Goal: Task Accomplishment & Management: Use online tool/utility

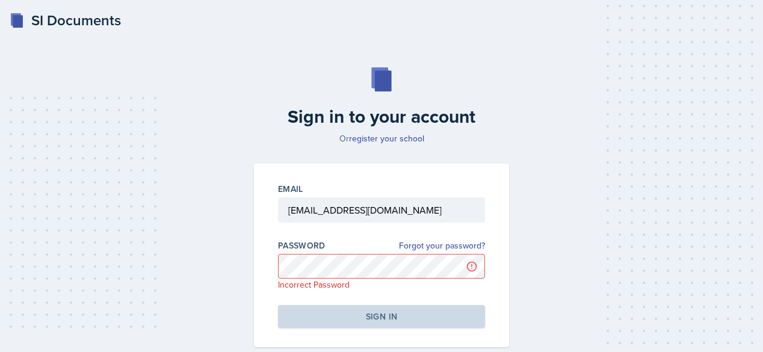
scroll to position [55, 0]
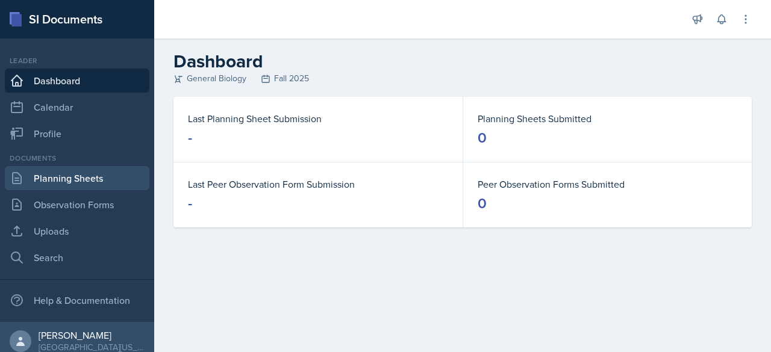
click at [88, 179] on link "Planning Sheets" at bounding box center [77, 178] width 144 height 24
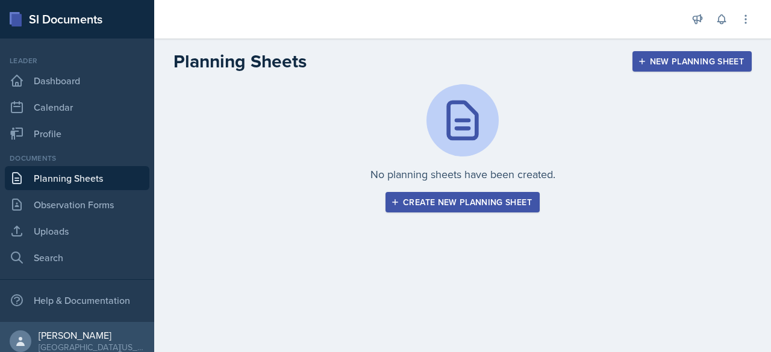
click at [442, 200] on div "Create new planning sheet" at bounding box center [462, 202] width 138 height 10
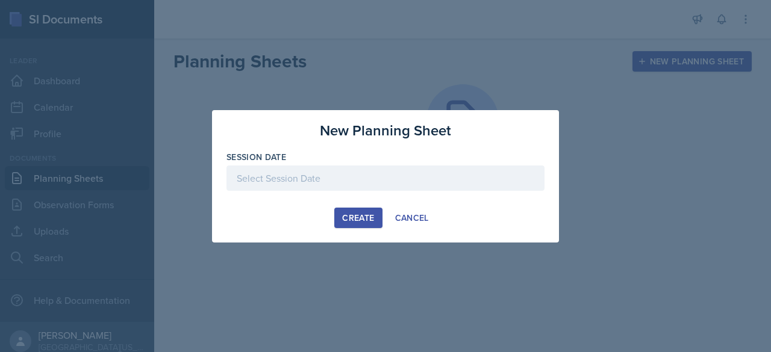
click at [379, 167] on div at bounding box center [385, 178] width 318 height 25
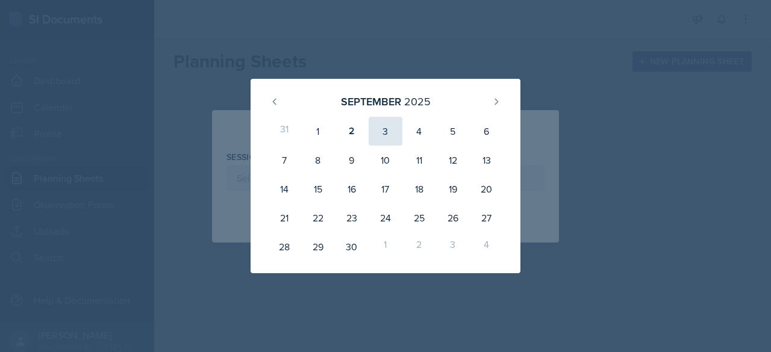
click at [381, 128] on div "3" at bounding box center [385, 131] width 34 height 29
type input "[DATE]"
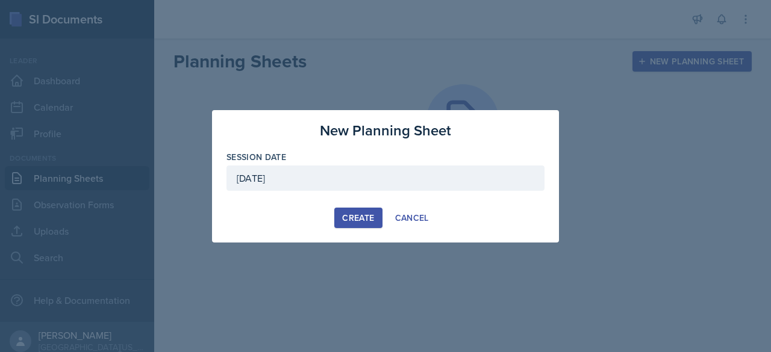
click at [352, 214] on div "Create" at bounding box center [358, 218] width 32 height 10
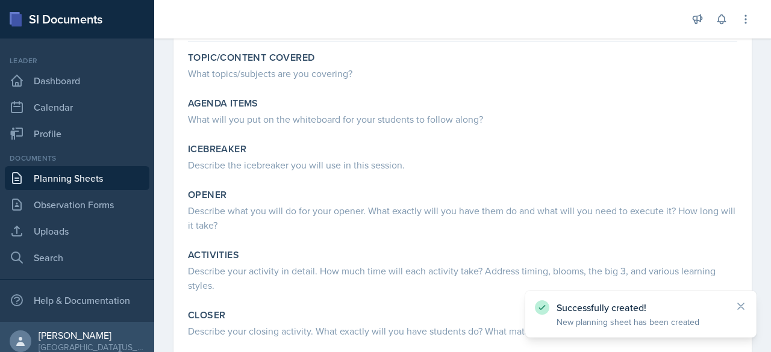
scroll to position [108, 0]
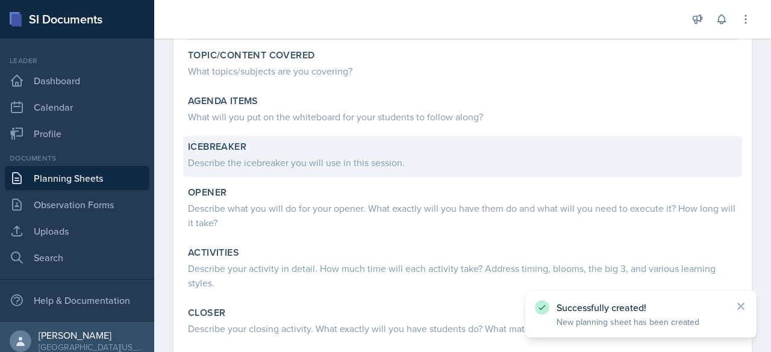
click at [312, 160] on div "Describe the icebreaker you will use in this session." at bounding box center [462, 162] width 549 height 14
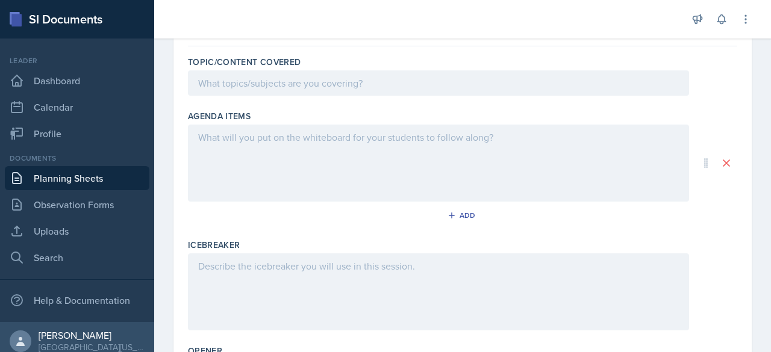
click at [409, 148] on div at bounding box center [438, 163] width 501 height 77
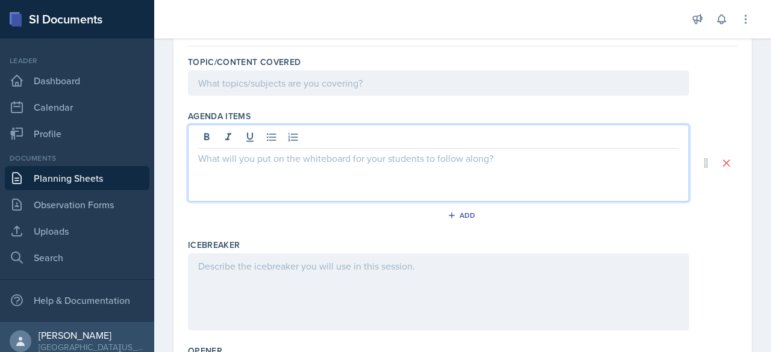
scroll to position [129, 0]
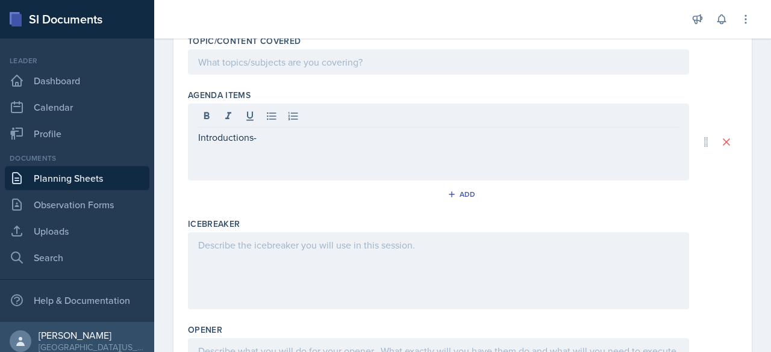
click at [279, 130] on p "Introductions-" at bounding box center [438, 137] width 480 height 14
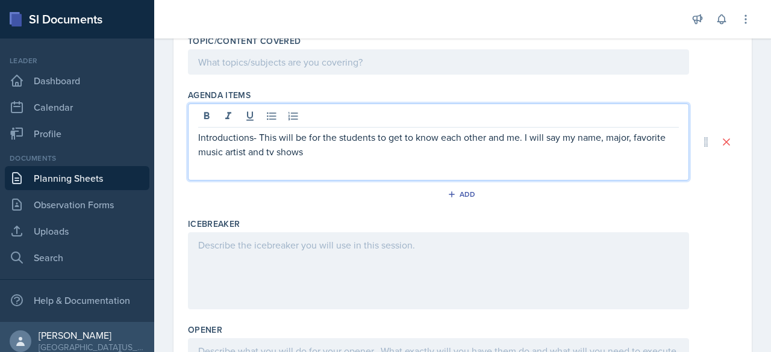
click at [244, 151] on p "Introductions- This will be for the students to get to know each other and me. …" at bounding box center [438, 144] width 480 height 29
click at [328, 155] on p "Introductions- This will be for the students to get to know each other and me. …" at bounding box center [438, 144] width 480 height 29
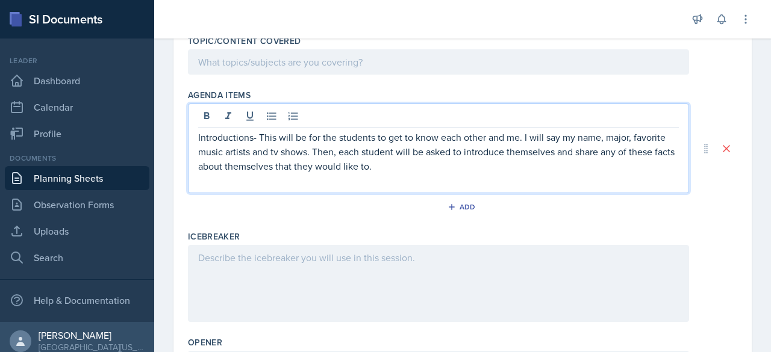
click at [268, 270] on div at bounding box center [438, 283] width 501 height 77
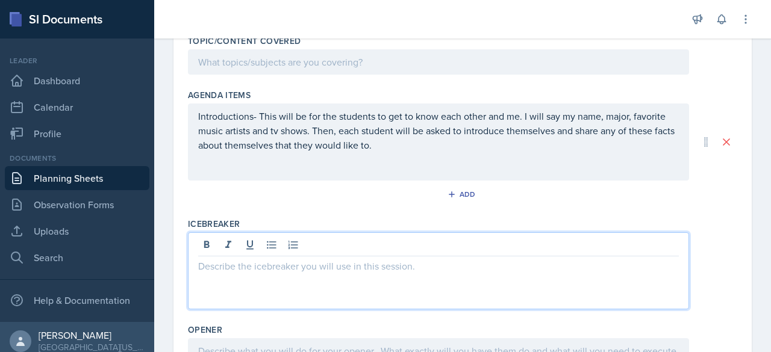
scroll to position [149, 0]
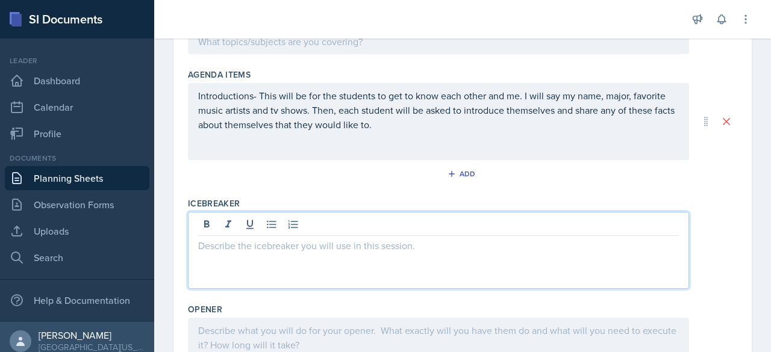
click at [302, 122] on p "Introductions- This will be for the students to get to know each other and me. …" at bounding box center [438, 110] width 480 height 43
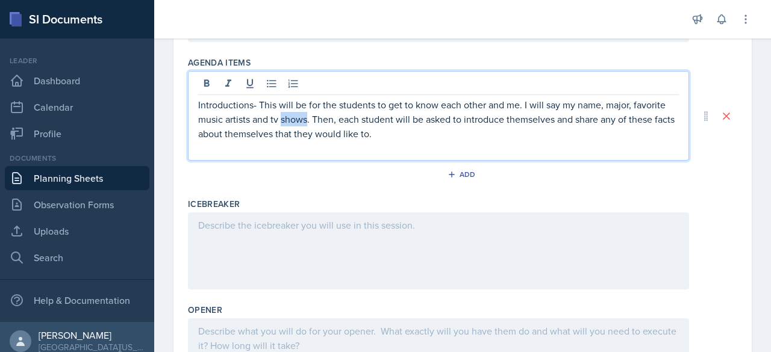
click at [302, 122] on p "Introductions- This will be for the students to get to know each other and me. …" at bounding box center [438, 119] width 480 height 43
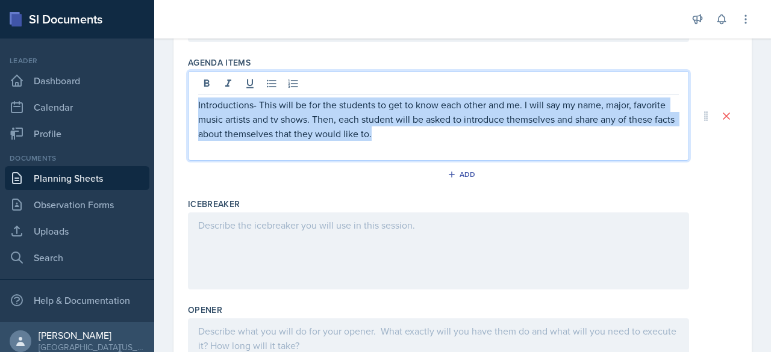
click at [302, 122] on p "Introductions- This will be for the students to get to know each other and me. …" at bounding box center [438, 119] width 480 height 43
copy p "Introductions- This will be for the students to get to know each other and me. …"
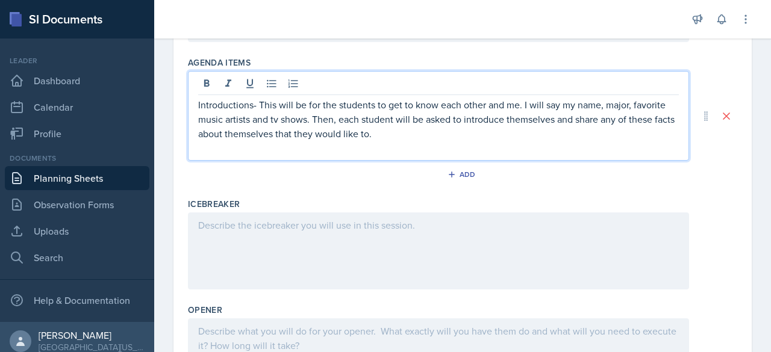
click at [289, 235] on div at bounding box center [438, 251] width 501 height 77
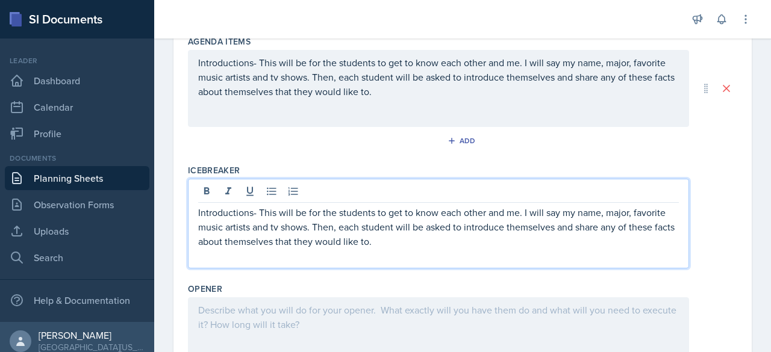
scroll to position [194, 0]
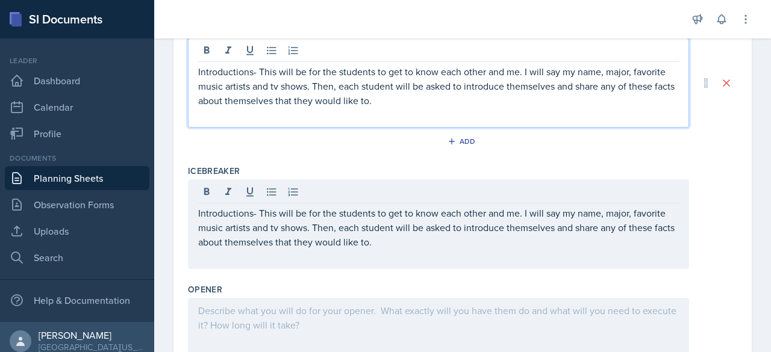
drag, startPoint x: 420, startPoint y: 87, endPoint x: 193, endPoint y: 69, distance: 228.3
click at [193, 69] on div "Introductions- This will be for the students to get to know each other and me. …" at bounding box center [438, 83] width 501 height 90
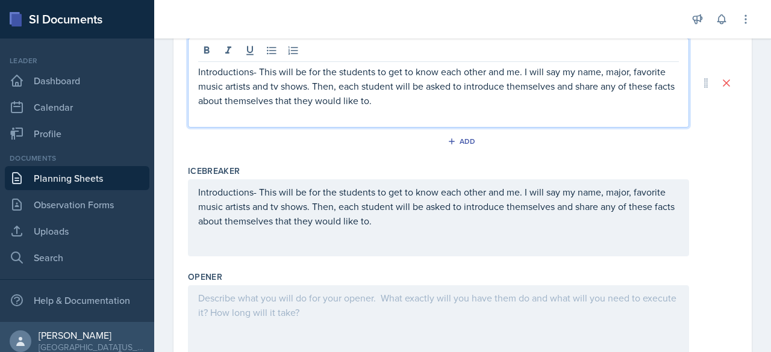
click at [193, 69] on div "Introductions- This will be for the students to get to know each other and me. …" at bounding box center [438, 83] width 501 height 90
click at [228, 77] on p "Introductions- This will be for the students to get to know each other and me. …" at bounding box center [438, 85] width 480 height 43
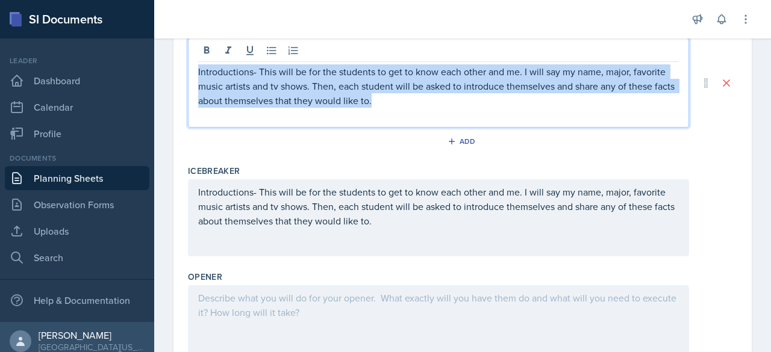
click at [228, 77] on p "Introductions- This will be for the students to get to know each other and me. …" at bounding box center [438, 85] width 480 height 43
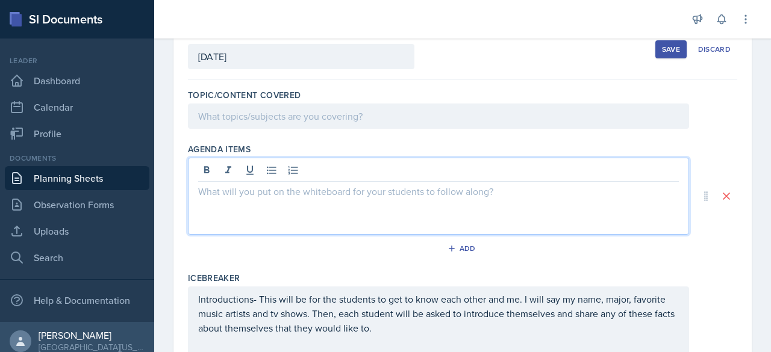
scroll to position [72, 0]
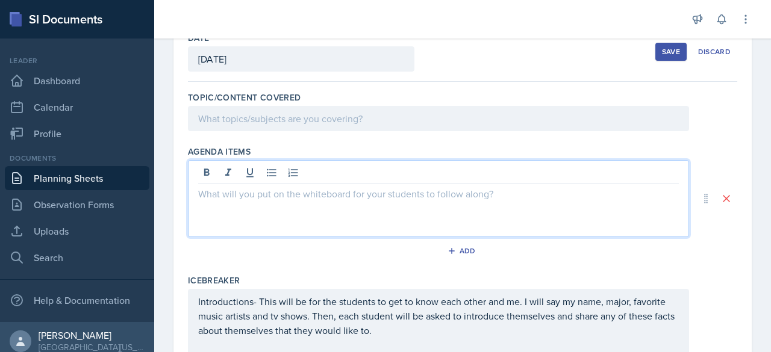
click at [302, 144] on div "Agenda items Add" at bounding box center [462, 205] width 549 height 129
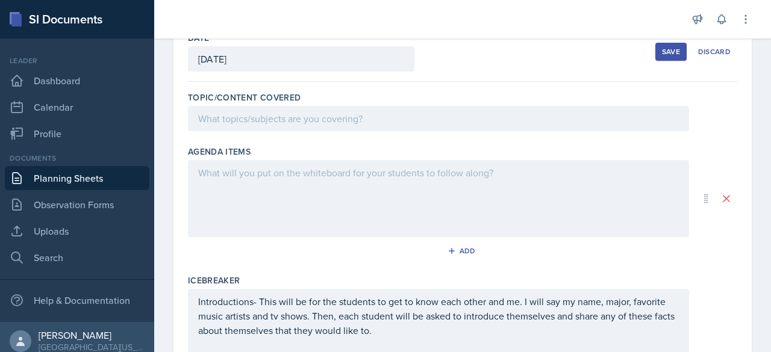
click at [251, 175] on div at bounding box center [438, 198] width 501 height 77
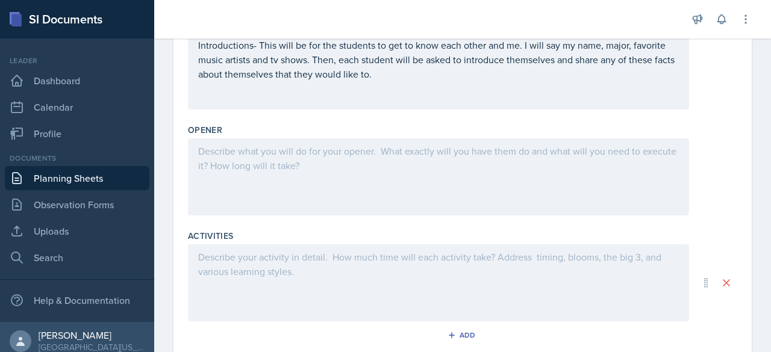
click at [259, 154] on p at bounding box center [438, 151] width 480 height 14
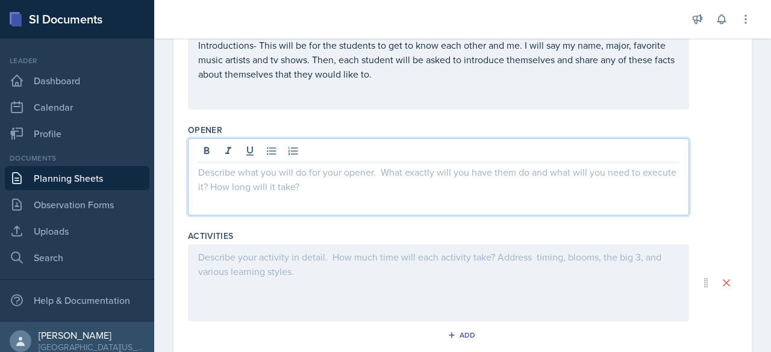
scroll to position [349, 0]
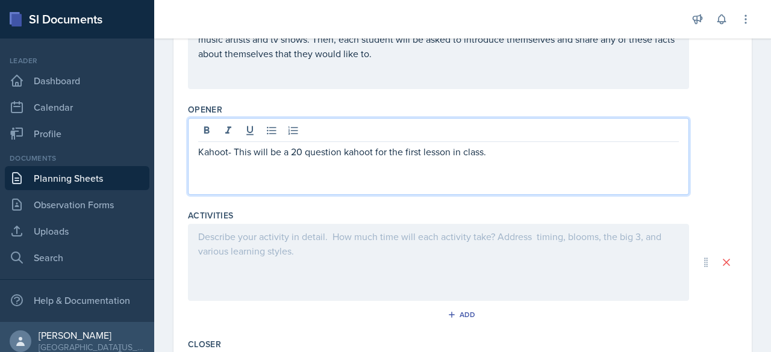
click at [249, 246] on div at bounding box center [438, 262] width 501 height 77
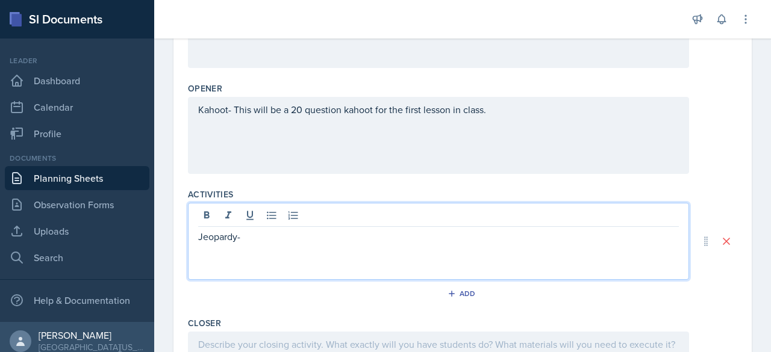
click at [496, 110] on div "Kahoot- This will be a 20 question kahoot for the first lesson in class." at bounding box center [438, 135] width 501 height 77
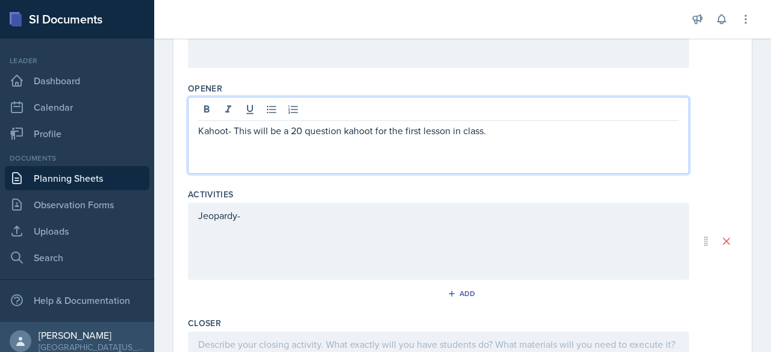
click at [216, 125] on p "Kahoot- This will be a 20 question kahoot for the first lesson in class." at bounding box center [438, 130] width 480 height 14
click at [521, 132] on p "Kahoot- This will be a 20 question kahoot for the first lesson in class." at bounding box center [438, 130] width 480 height 14
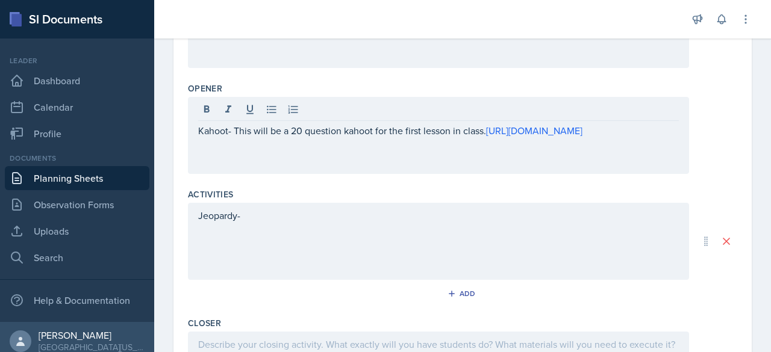
click at [270, 226] on div "Jeopardy-" at bounding box center [438, 241] width 501 height 77
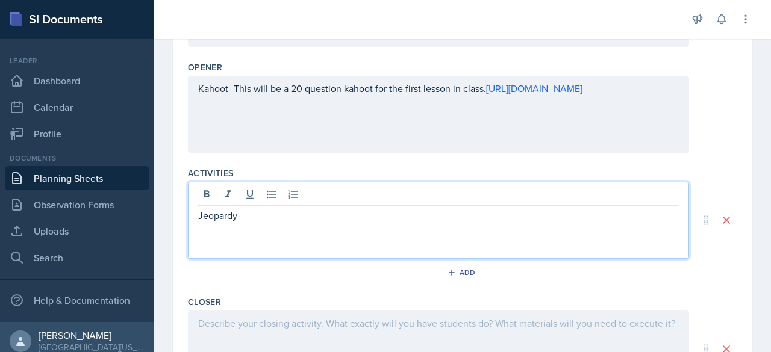
scroll to position [496, 0]
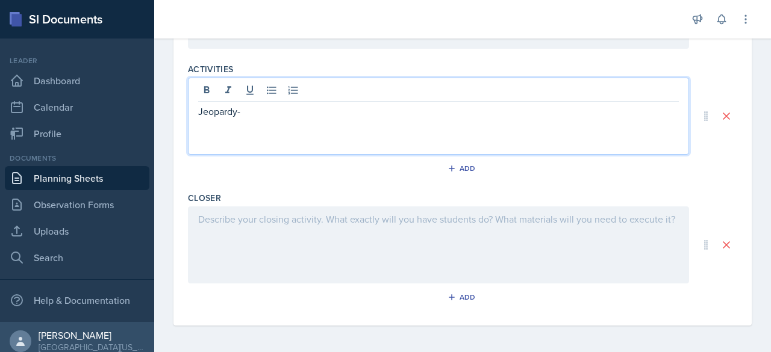
click at [270, 226] on div at bounding box center [438, 245] width 501 height 77
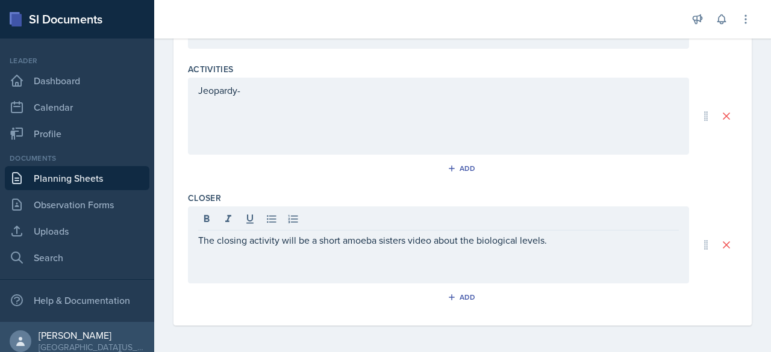
click at [197, 237] on div "The closing activity will be a short amoeba sisters video about the biological …" at bounding box center [438, 245] width 501 height 77
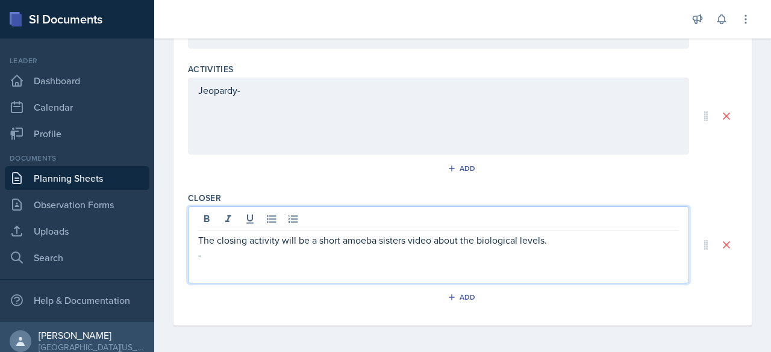
click at [198, 240] on p "The closing activity will be a short amoeba sisters video about the biological …" at bounding box center [438, 240] width 480 height 14
click at [220, 247] on p "-" at bounding box center [438, 254] width 480 height 14
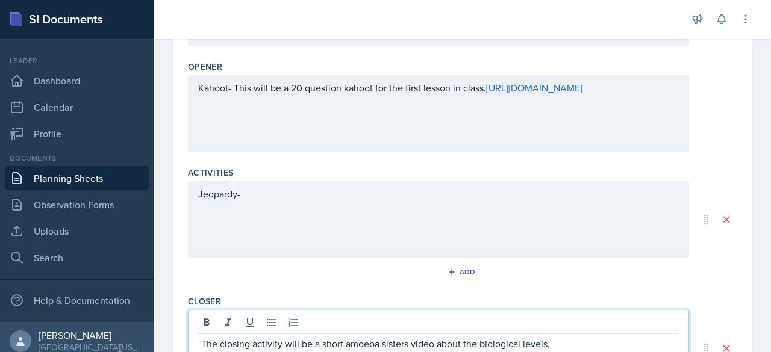
scroll to position [358, 0]
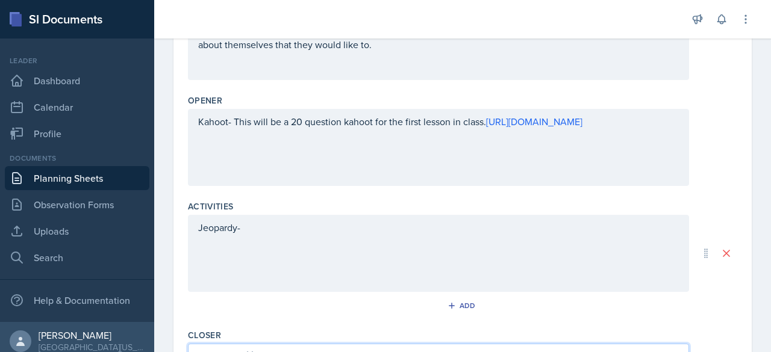
click at [359, 116] on p "Kahoot- This will be a 20 question kahoot for the first lesson in class. [URL][…" at bounding box center [438, 121] width 480 height 14
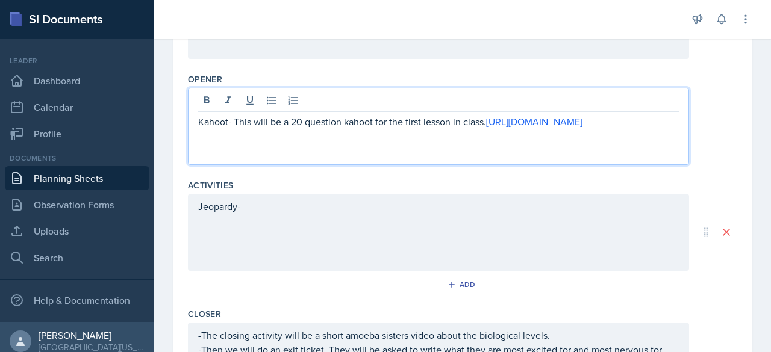
click at [348, 119] on p "Kahoot- This will be a 20 question kahoot for the first lesson in class. [URL][…" at bounding box center [438, 121] width 480 height 14
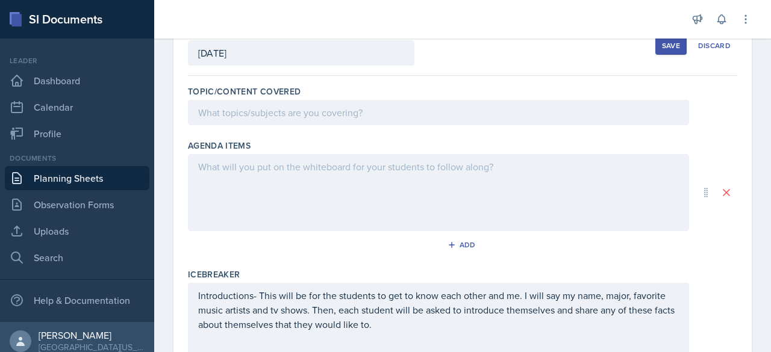
scroll to position [99, 0]
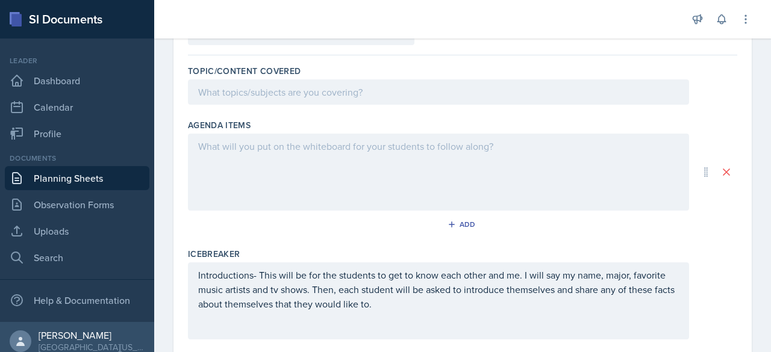
click at [303, 168] on p at bounding box center [438, 161] width 480 height 14
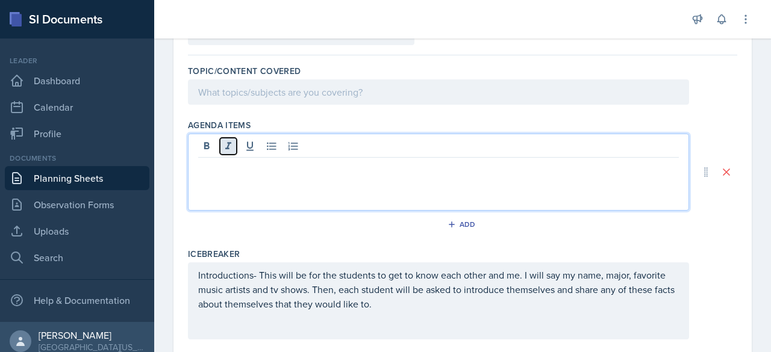
click at [220, 144] on button at bounding box center [228, 146] width 17 height 17
click at [224, 148] on icon at bounding box center [228, 146] width 12 height 12
click at [204, 168] on p at bounding box center [438, 167] width 480 height 14
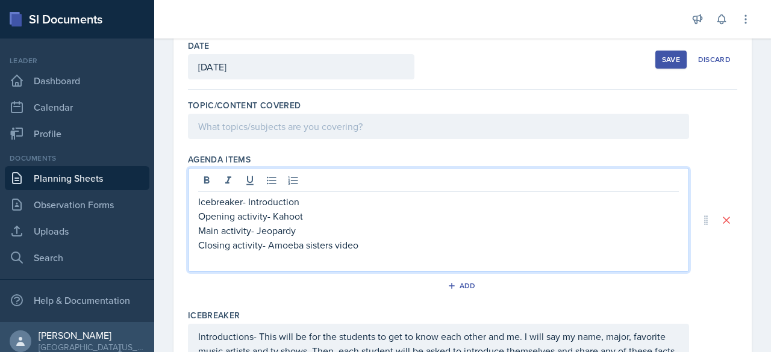
scroll to position [64, 0]
drag, startPoint x: 210, startPoint y: 205, endPoint x: 232, endPoint y: 221, distance: 27.7
click at [232, 221] on p "Opening activity- Kahoot" at bounding box center [438, 217] width 480 height 14
click at [579, 259] on p "Exit ticket- Something they are excited for and nervous for during this semeste…" at bounding box center [438, 260] width 480 height 14
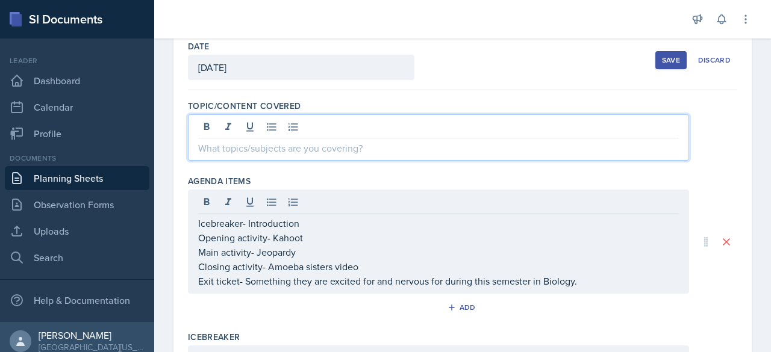
click at [347, 141] on p at bounding box center [438, 148] width 480 height 14
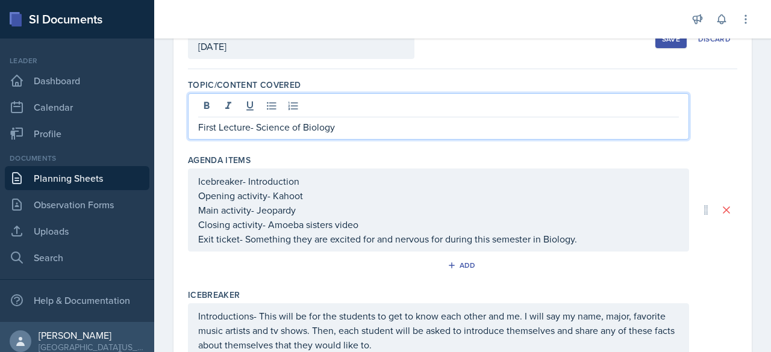
click at [458, 67] on div "Date [DATE] [DATE] 31 1 2 3 4 5 6 7 8 9 10 11 12 13 14 15 16 17 18 19 20 21 22 …" at bounding box center [462, 40] width 549 height 60
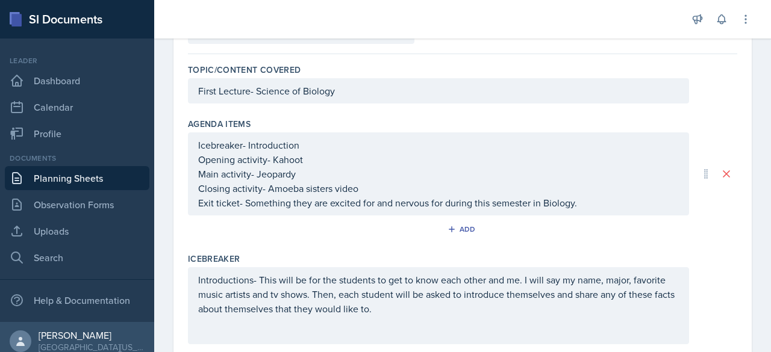
scroll to position [0, 0]
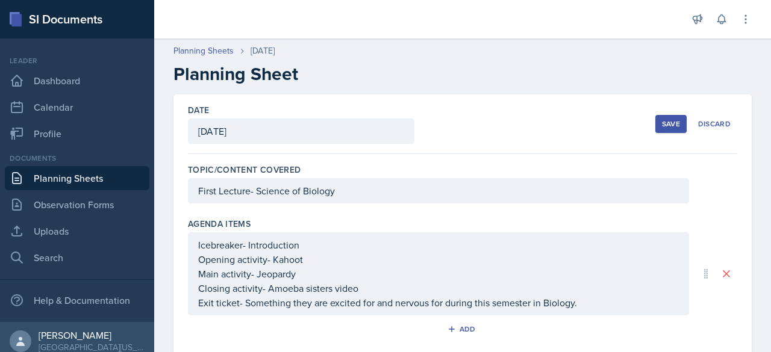
click at [666, 115] on button "Save" at bounding box center [670, 124] width 31 height 18
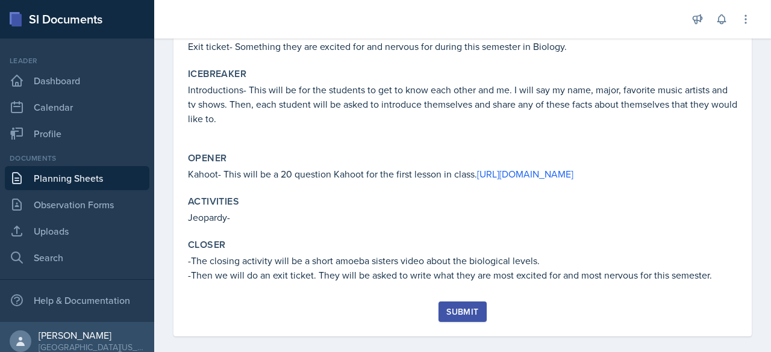
scroll to position [232, 0]
